Goal: Unclear

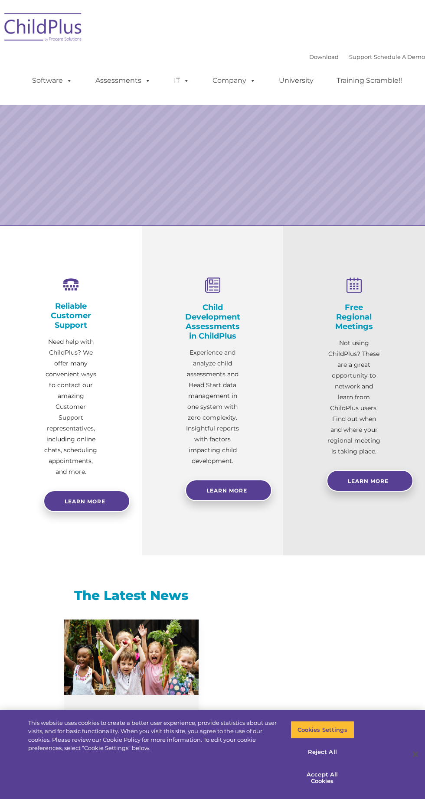
select select "MEDIUM"
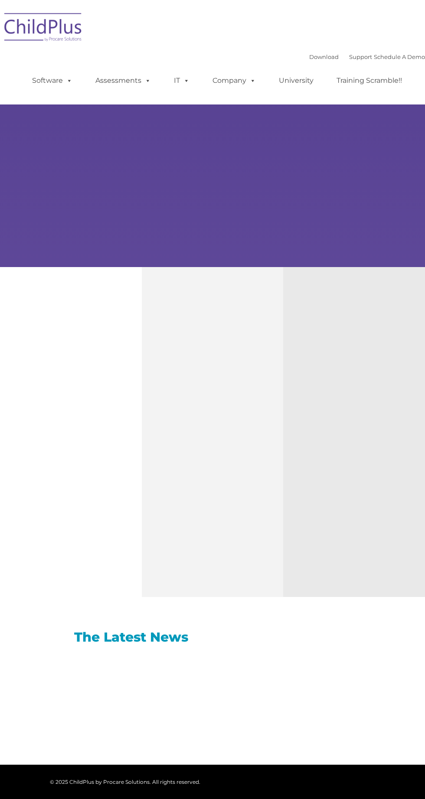
type input ""
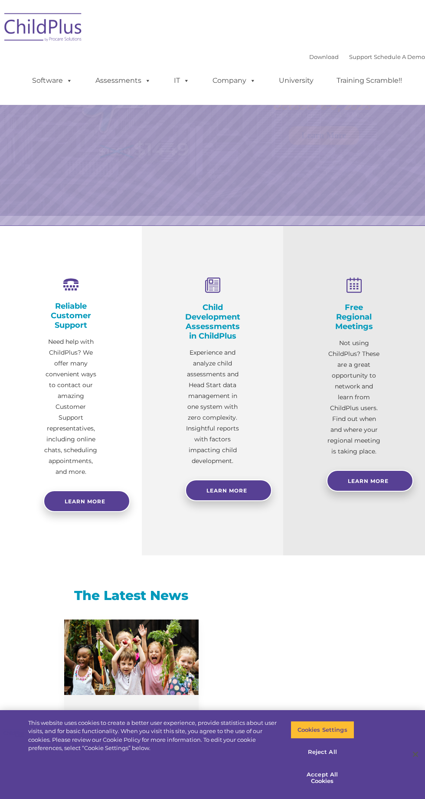
select select "MEDIUM"
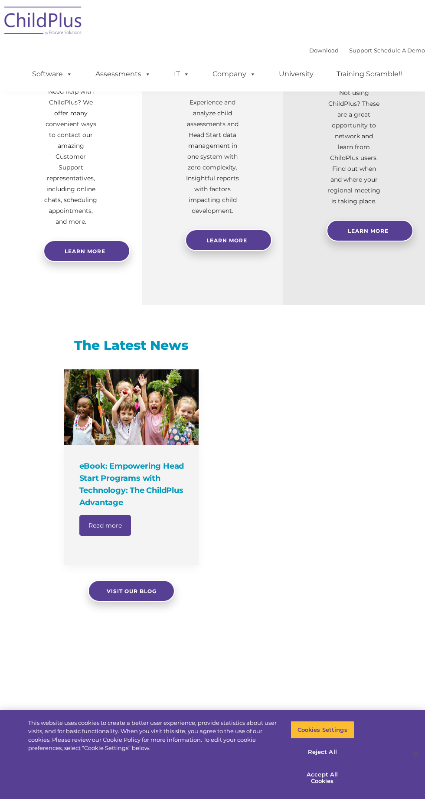
scroll to position [706, 0]
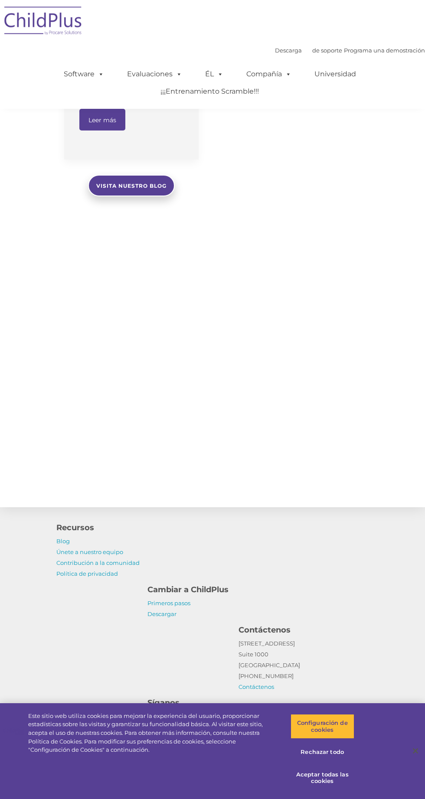
select select "MEDIUM"
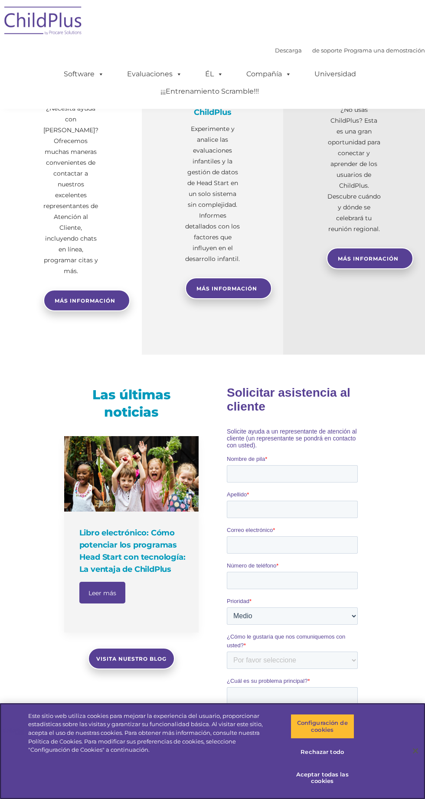
scroll to position [0, 0]
